Goal: Information Seeking & Learning: Learn about a topic

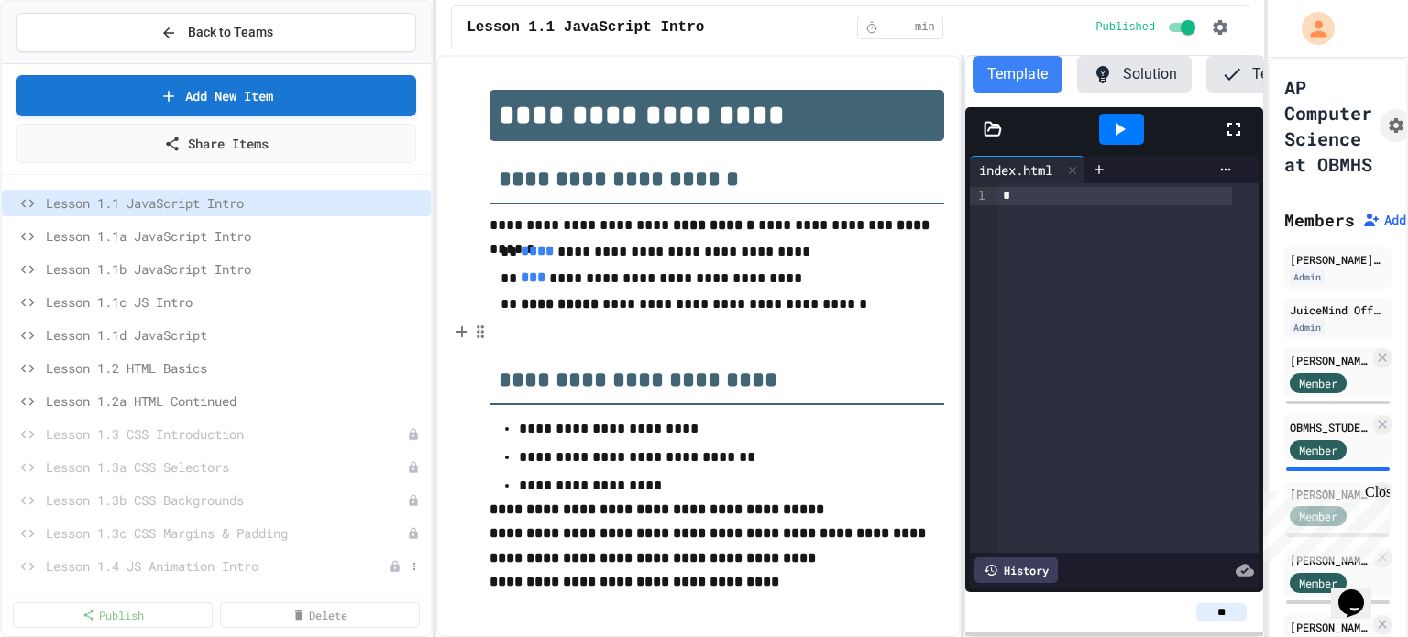
click at [202, 564] on span "Lesson 1.4 JS Animation Intro" at bounding box center [217, 565] width 343 height 19
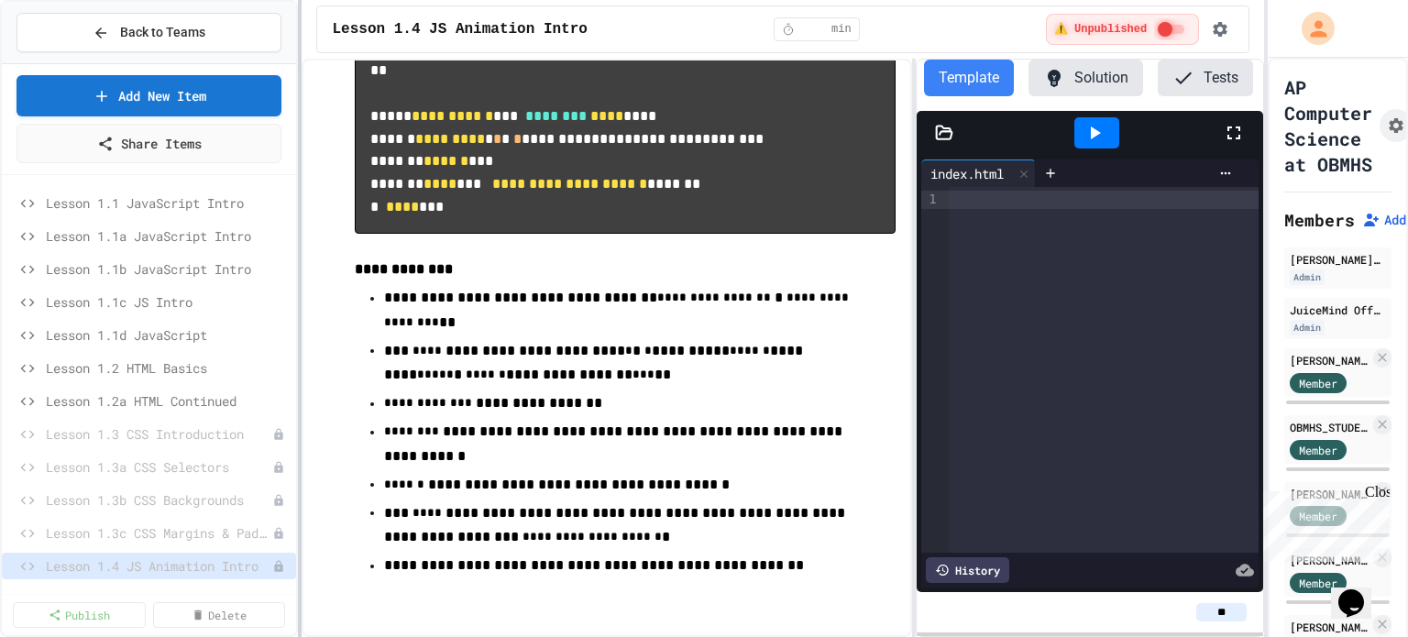
scroll to position [5689, 0]
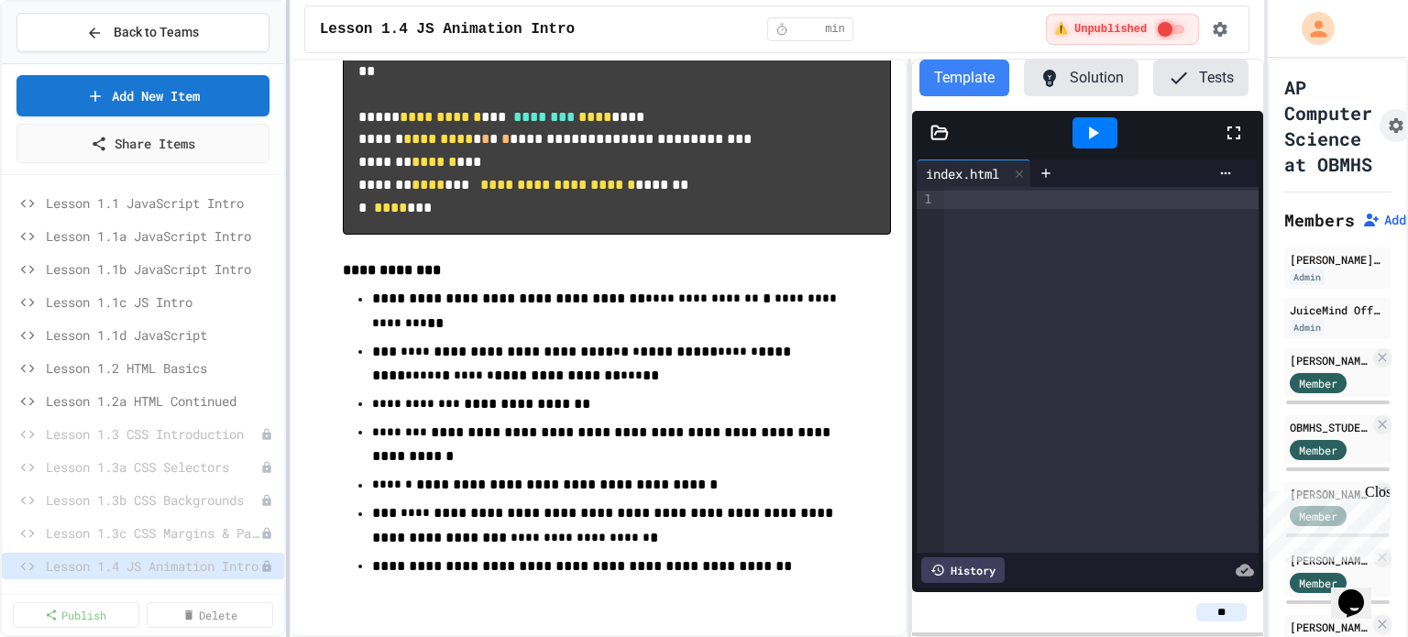
click at [286, 328] on div at bounding box center [288, 318] width 4 height 637
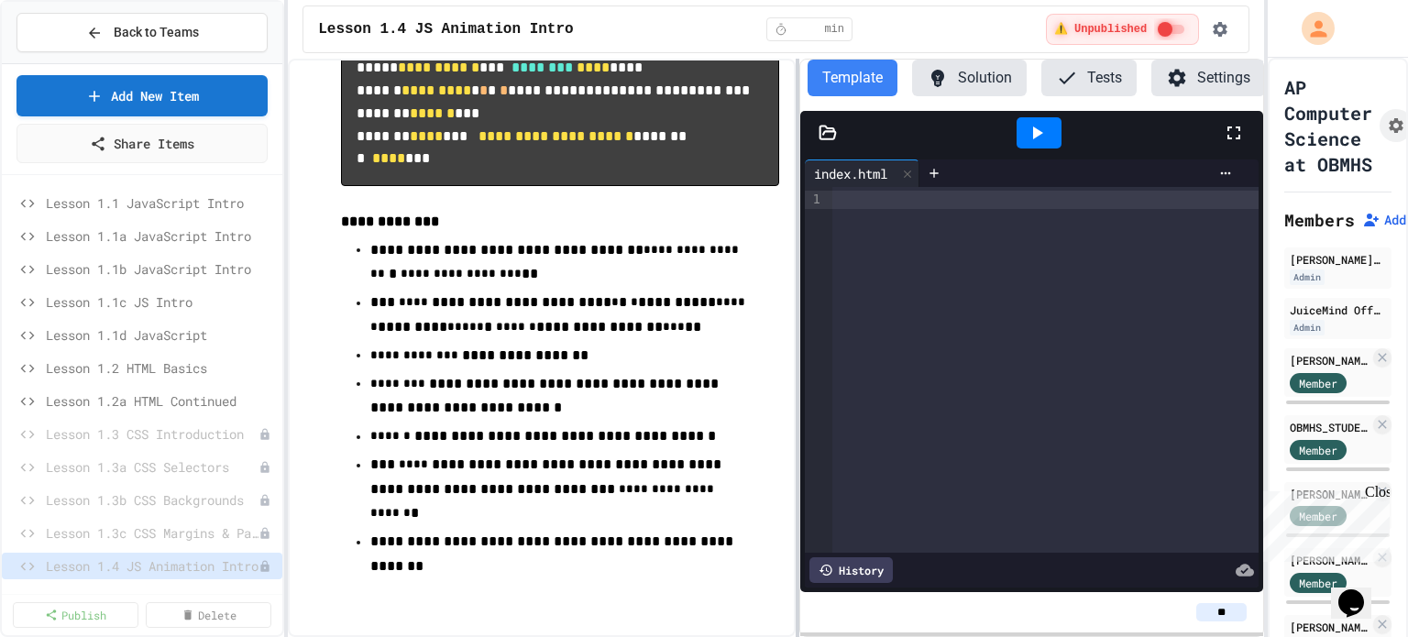
scroll to position [6552, 0]
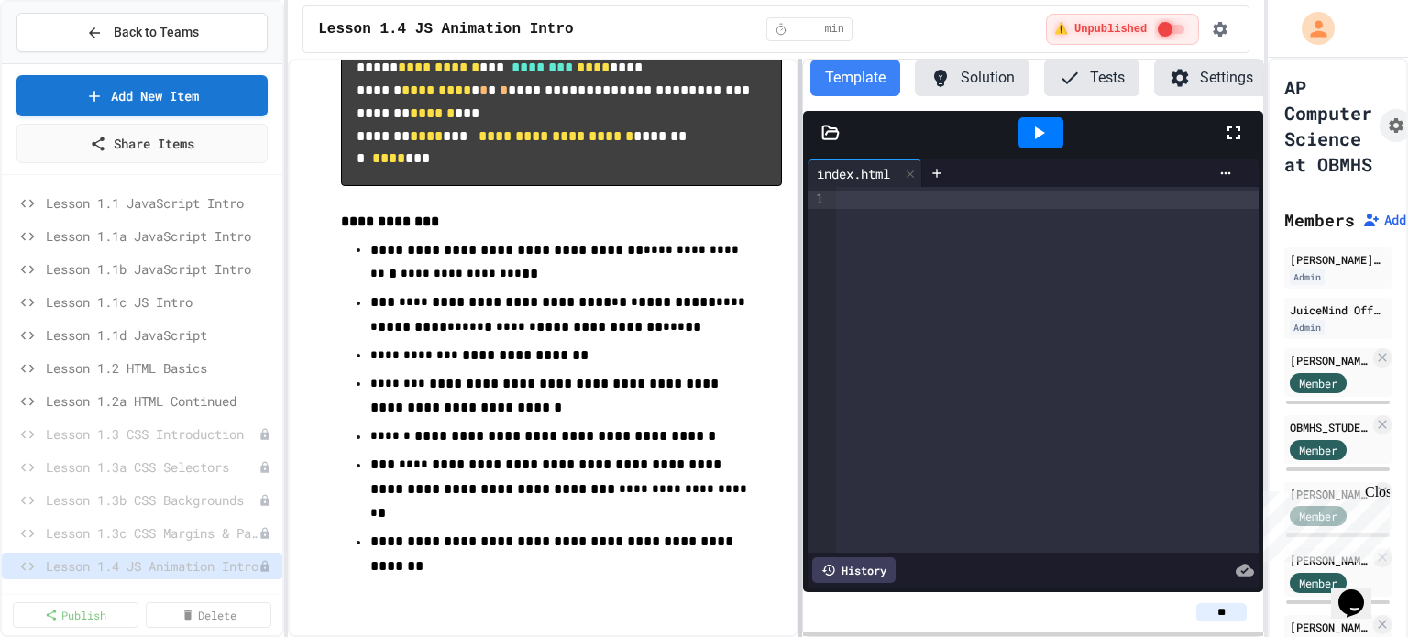
click at [799, 317] on div at bounding box center [800, 348] width 4 height 578
click at [974, 75] on button "Solution" at bounding box center [972, 78] width 115 height 37
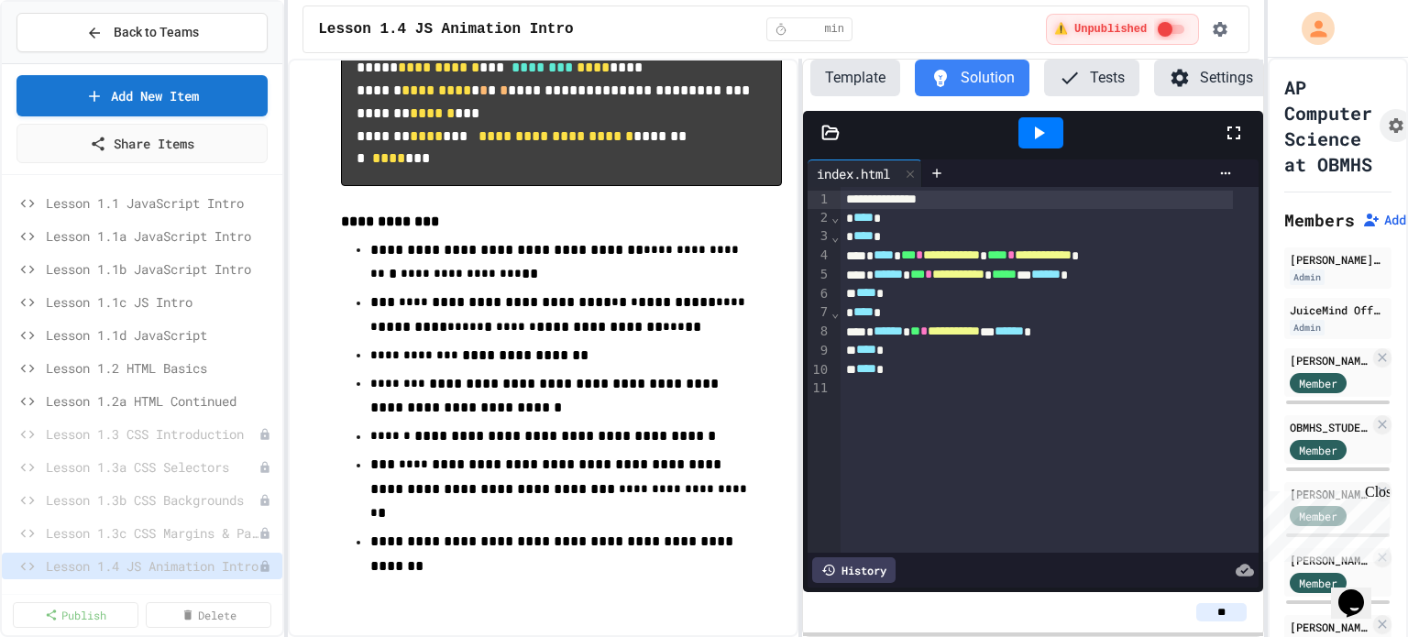
click at [1035, 133] on icon at bounding box center [1040, 132] width 10 height 13
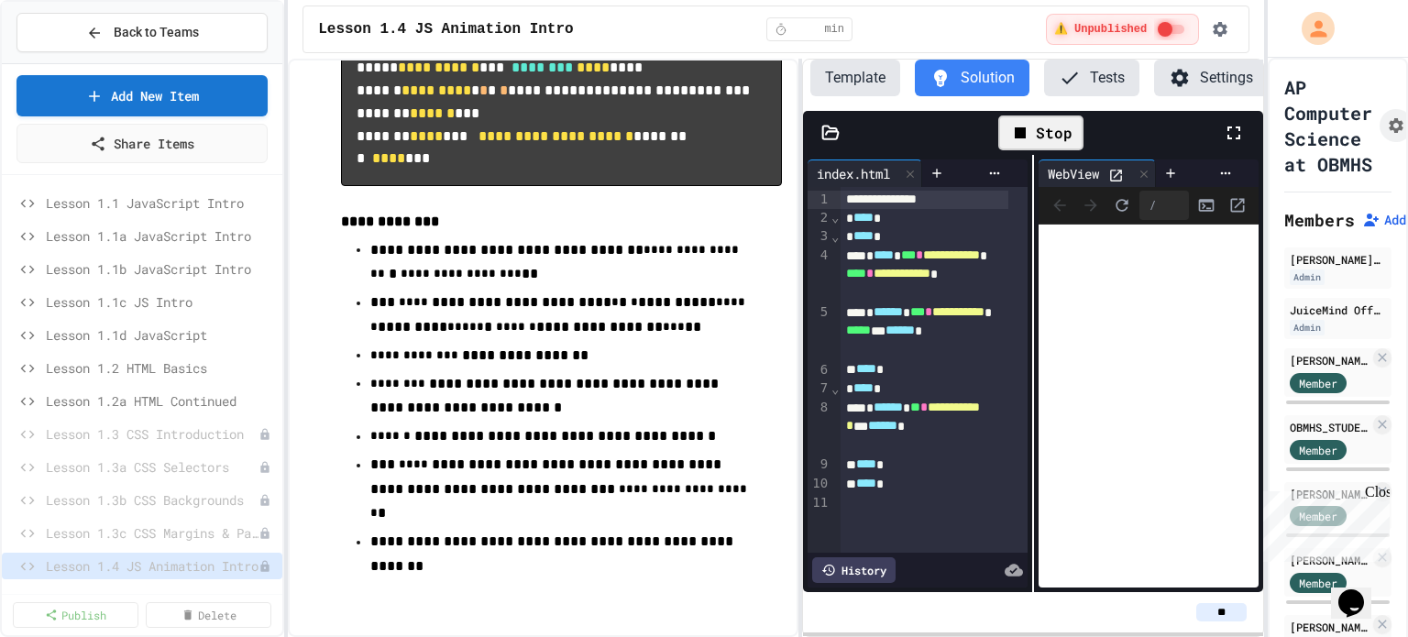
click at [1057, 137] on div "Stop" at bounding box center [1040, 132] width 85 height 35
click at [1140, 170] on icon at bounding box center [1143, 174] width 13 height 13
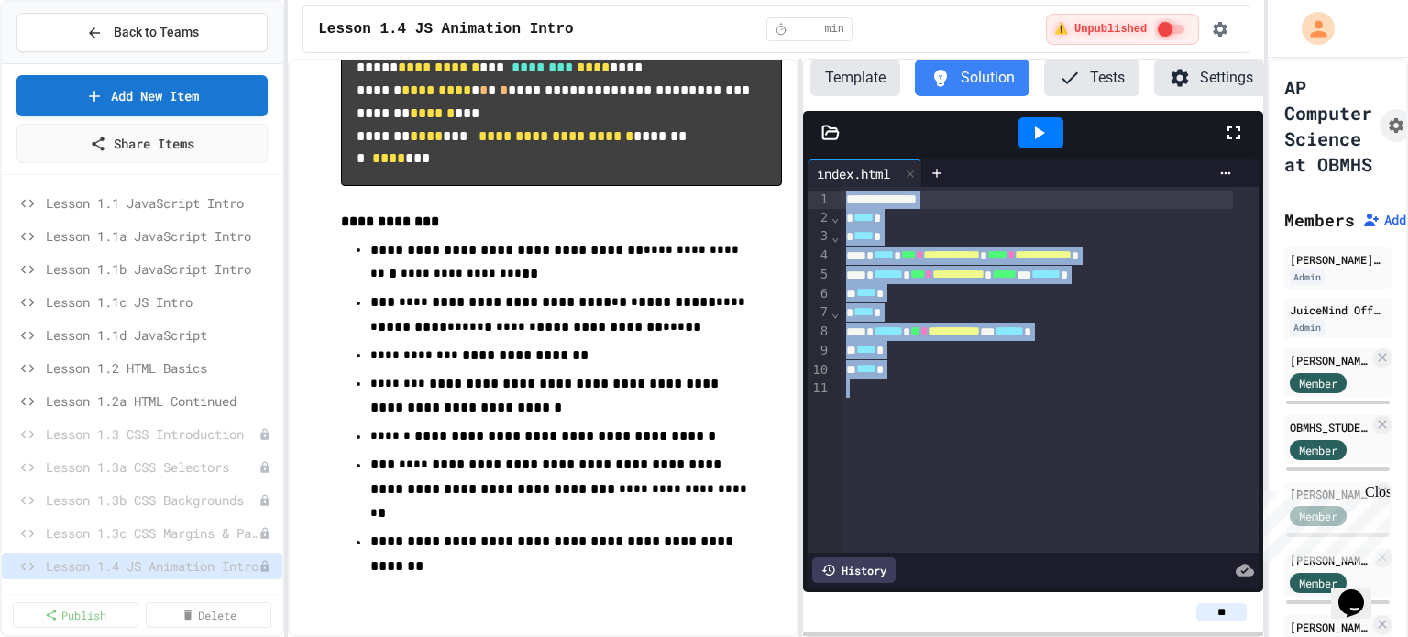
drag, startPoint x: 937, startPoint y: 384, endPoint x: 817, endPoint y: 165, distance: 249.3
click at [817, 162] on div "**********" at bounding box center [1032, 373] width 451 height 428
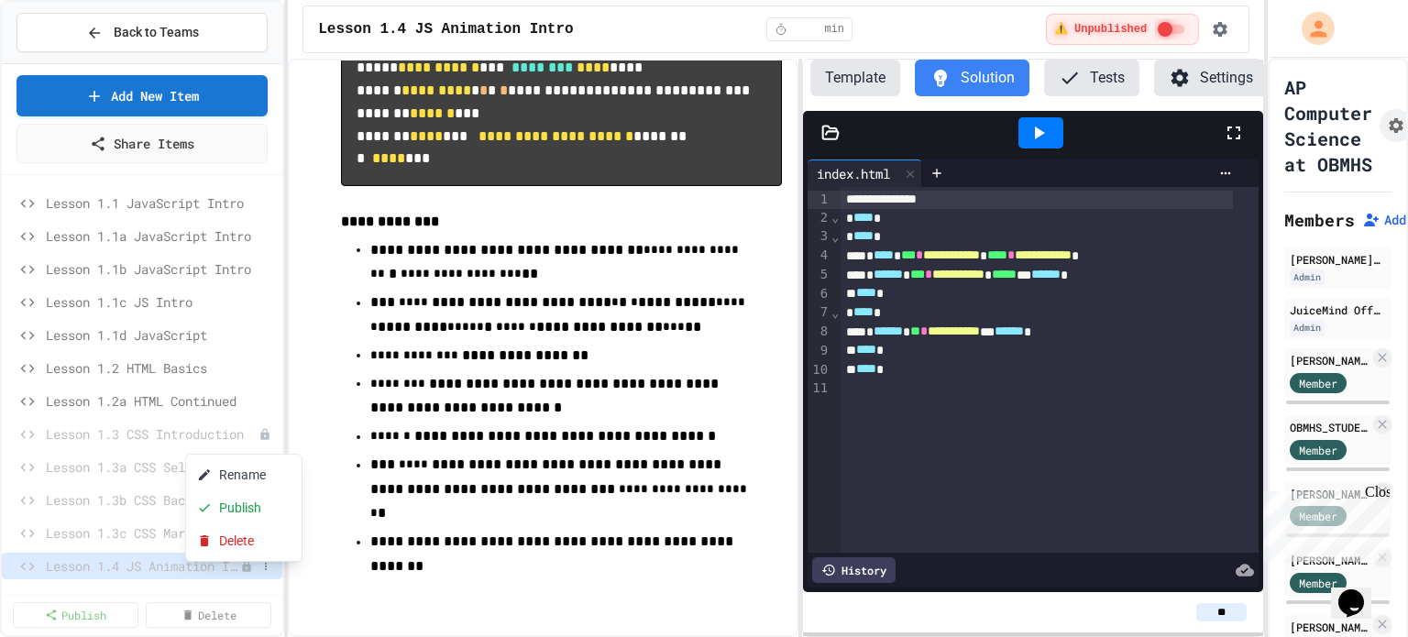
click at [165, 100] on div at bounding box center [704, 318] width 1408 height 637
click at [979, 80] on button "Solution" at bounding box center [972, 78] width 115 height 37
click at [939, 170] on icon at bounding box center [937, 173] width 8 height 8
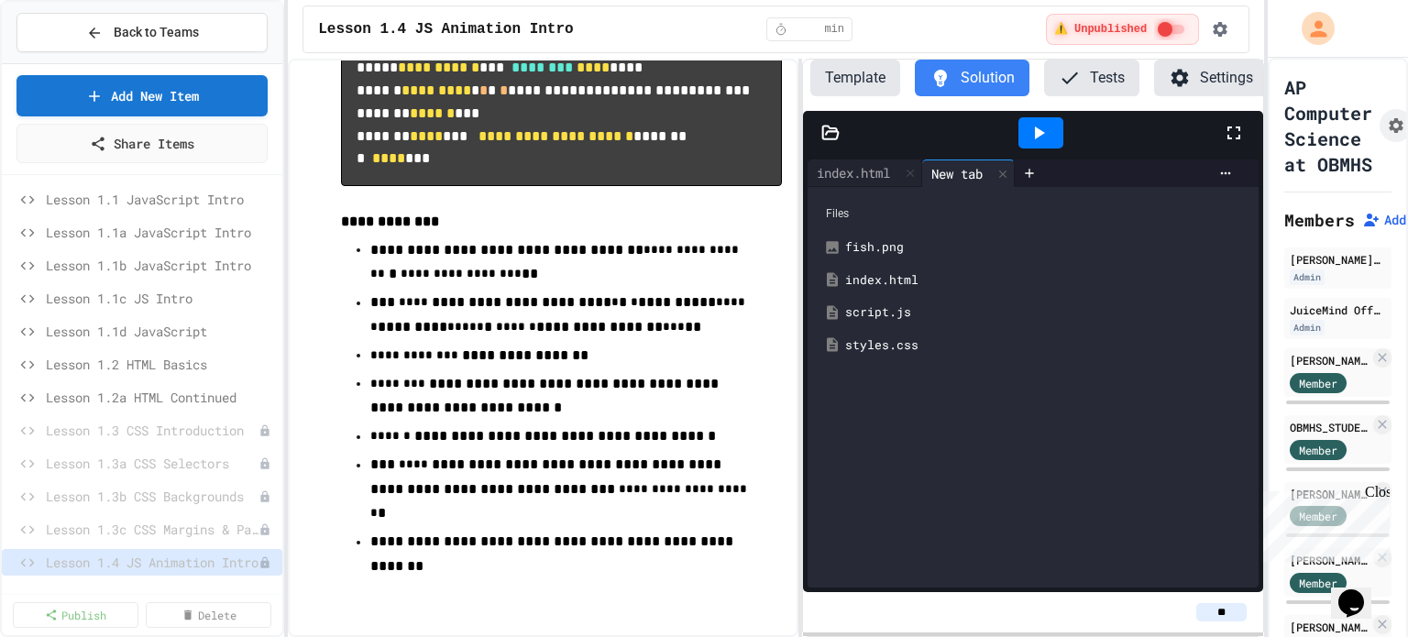
click at [882, 312] on div "script.js" at bounding box center [1046, 312] width 402 height 18
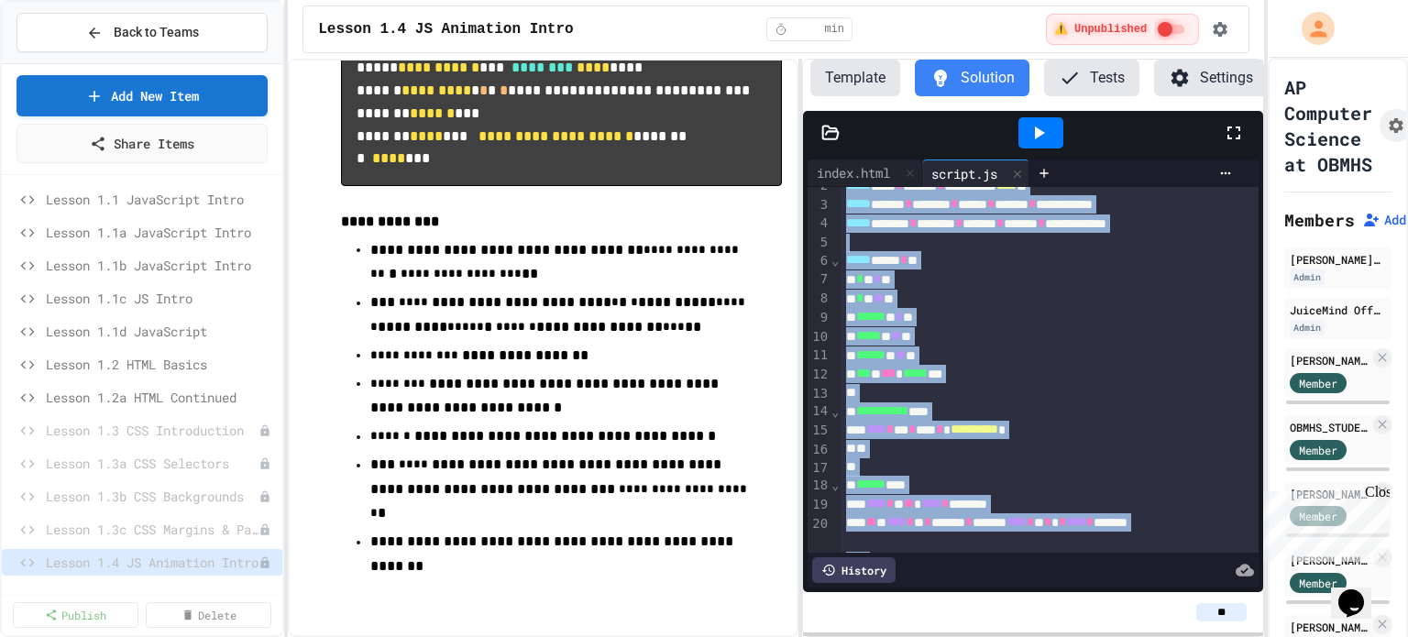
scroll to position [0, 0]
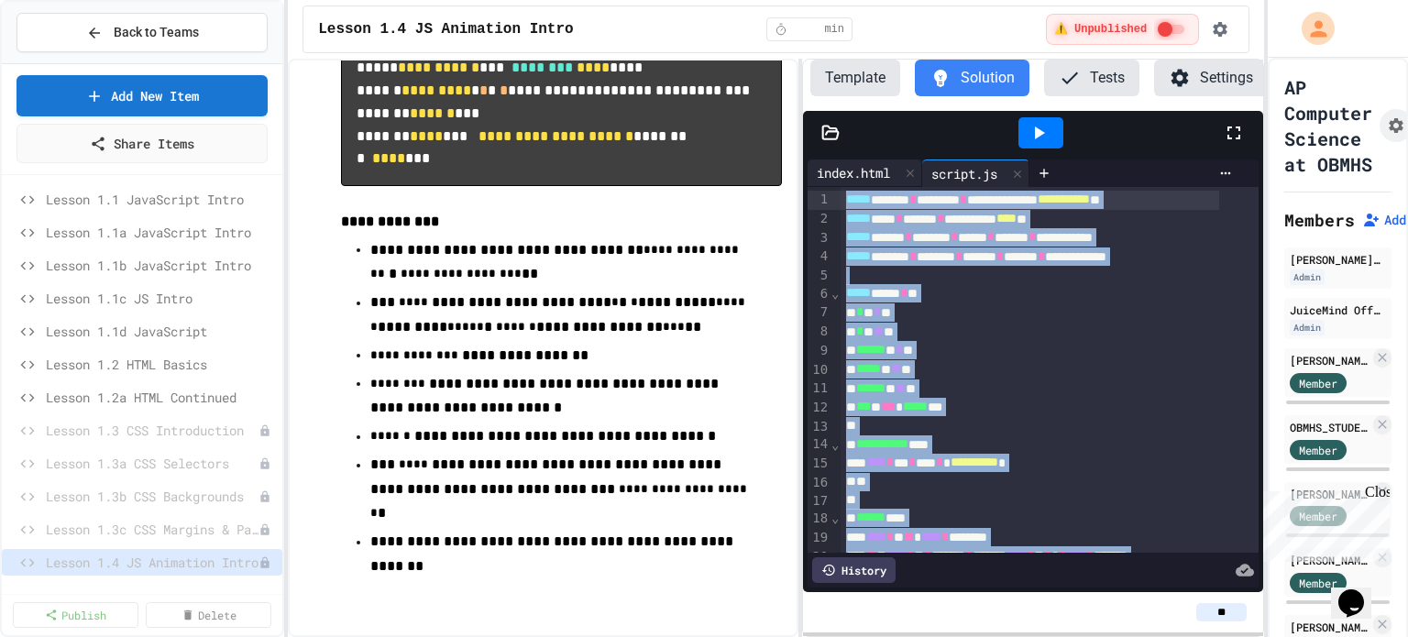
drag, startPoint x: 924, startPoint y: 505, endPoint x: 825, endPoint y: 182, distance: 337.4
click at [825, 182] on div "**********" at bounding box center [1032, 373] width 451 height 428
copy div "**********"
